Goal: Find contact information: Find contact information

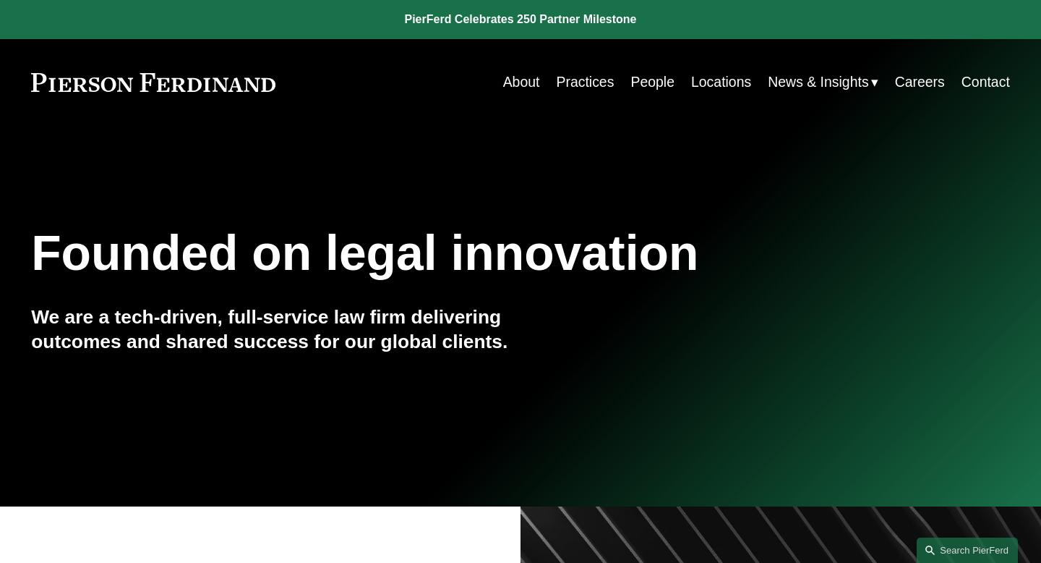
click at [639, 82] on link "People" at bounding box center [653, 82] width 44 height 28
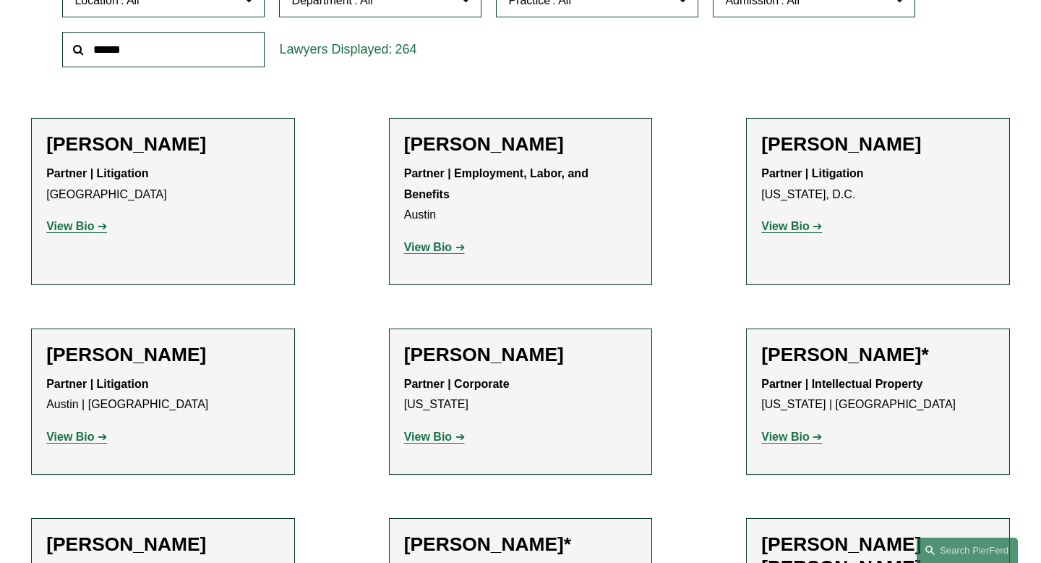
scroll to position [550, 0]
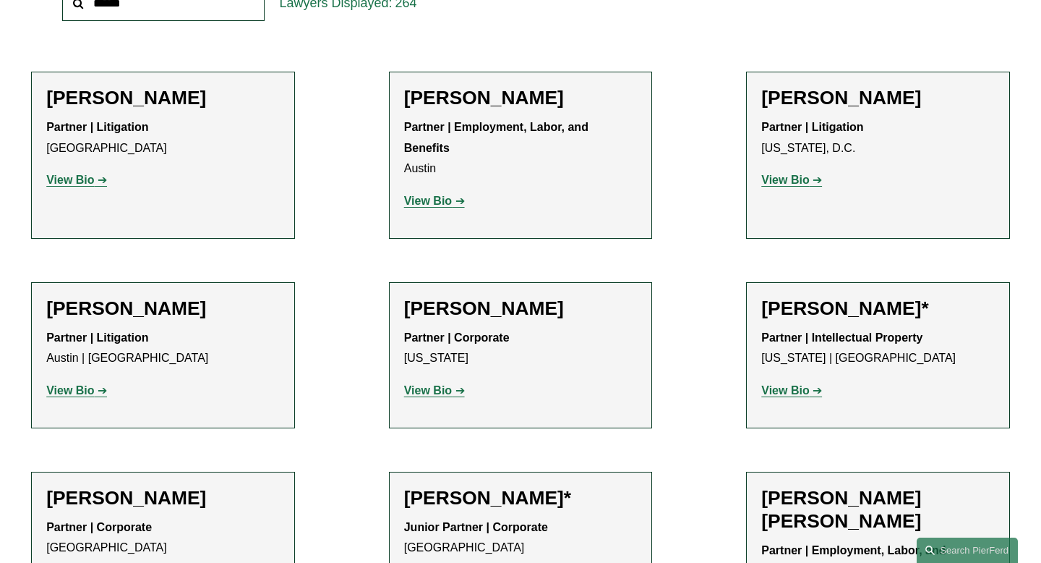
click at [127, 151] on p "Partner | Litigation [GEOGRAPHIC_DATA]" at bounding box center [163, 138] width 234 height 42
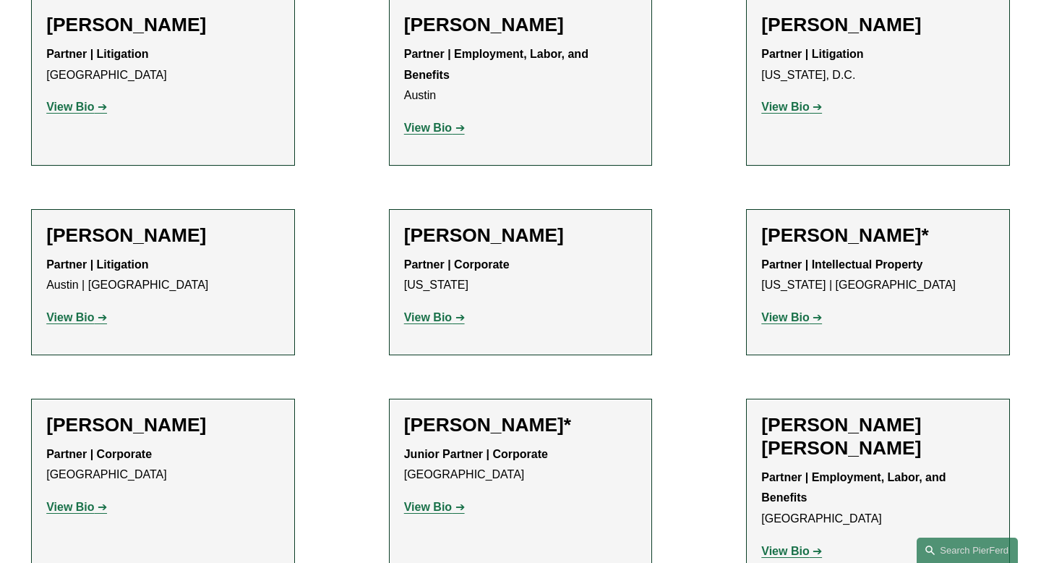
scroll to position [625, 0]
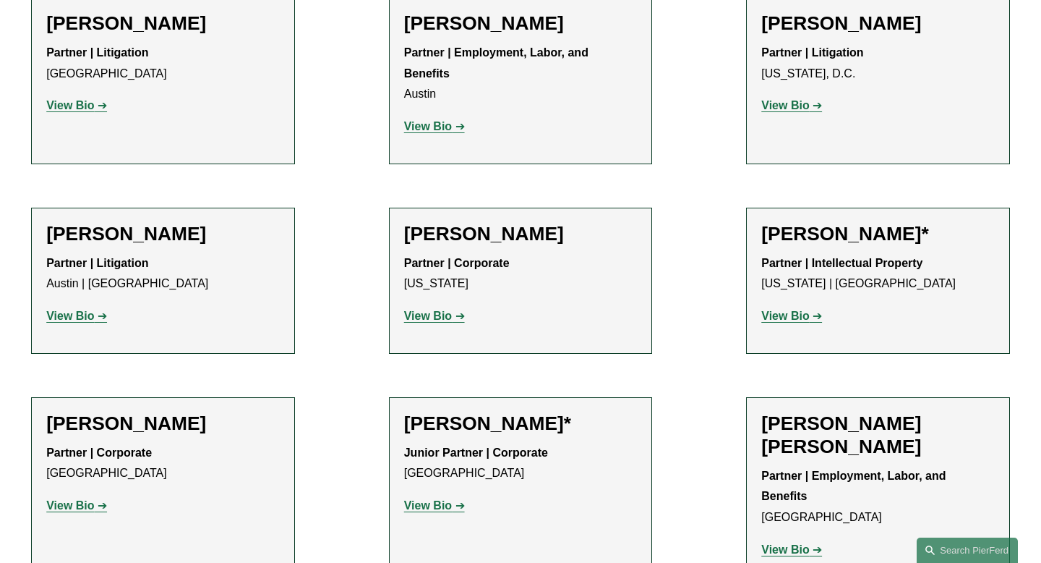
drag, startPoint x: 538, startPoint y: 213, endPoint x: 354, endPoint y: 213, distance: 183.7
copy h2 "[PERSON_NAME]"
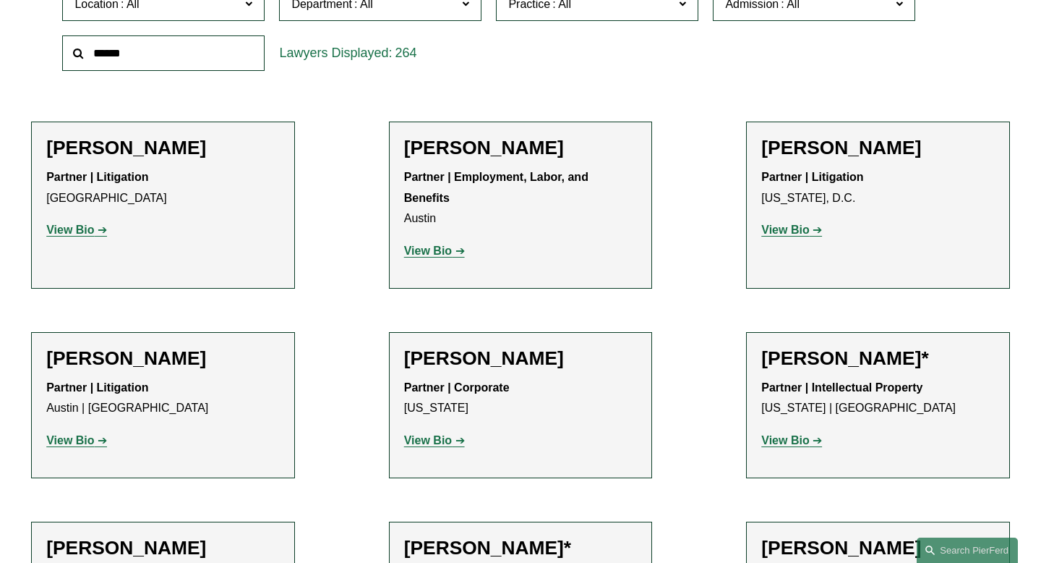
scroll to position [461, 0]
